Goal: Entertainment & Leisure: Browse casually

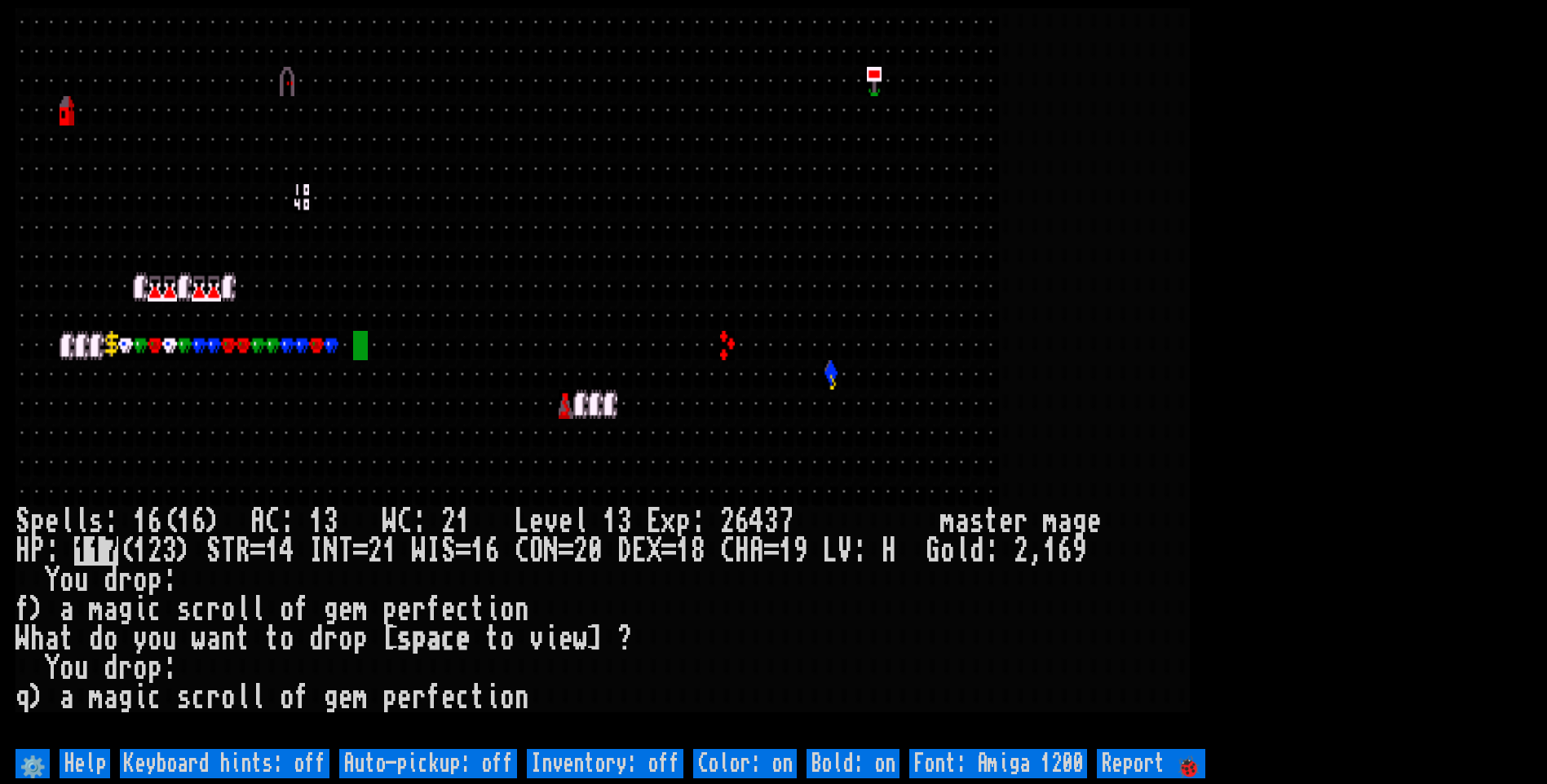
click at [489, 758] on off "Auto-pickup: off" at bounding box center [429, 764] width 178 height 29
type off "Auto-pickup: on"
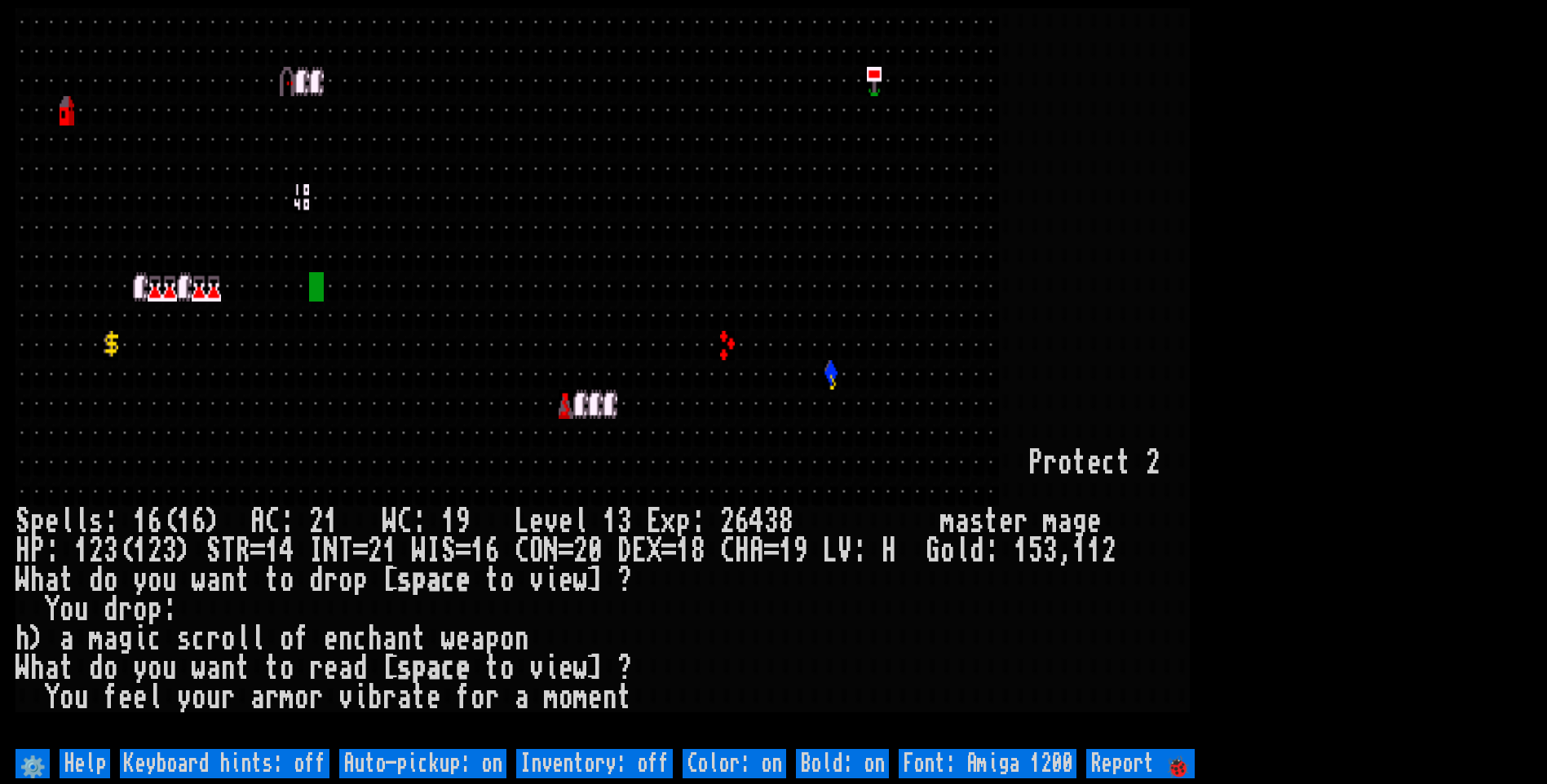
click at [489, 758] on off "Auto-pickup: on" at bounding box center [423, 764] width 167 height 29
type off "Auto-pickup: off"
